Goal: Navigation & Orientation: Find specific page/section

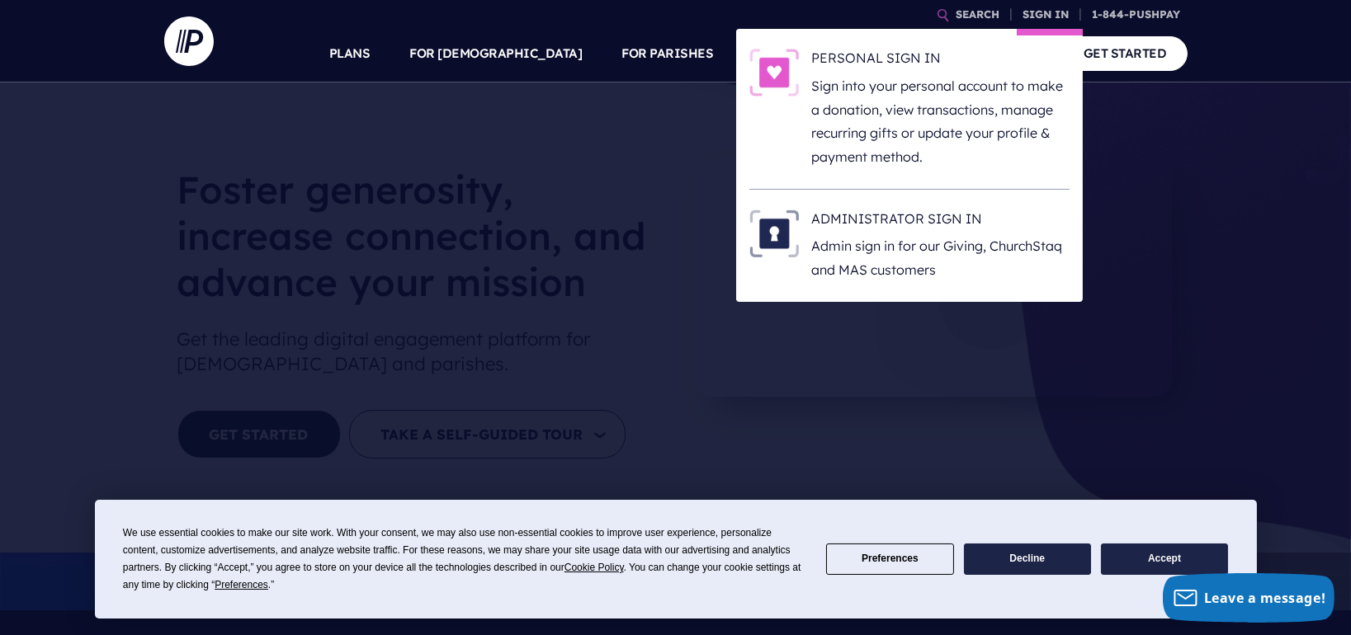
click at [964, 206] on li "ADMINISTRATOR SIGN IN Admin sign in for our Giving, [DEMOGRAPHIC_DATA] and MAS …" at bounding box center [909, 246] width 320 height 112
click at [960, 219] on h6 "ADMINISTRATOR SIGN IN" at bounding box center [940, 222] width 257 height 25
click at [821, 226] on h6 "ADMINISTRATOR SIGN IN" at bounding box center [940, 222] width 257 height 25
click at [1047, 21] on link "SIGN IN" at bounding box center [1045, 14] width 59 height 29
click at [846, 216] on h6 "ADMINISTRATOR SIGN IN" at bounding box center [940, 222] width 257 height 25
